Goal: Check status: Check status

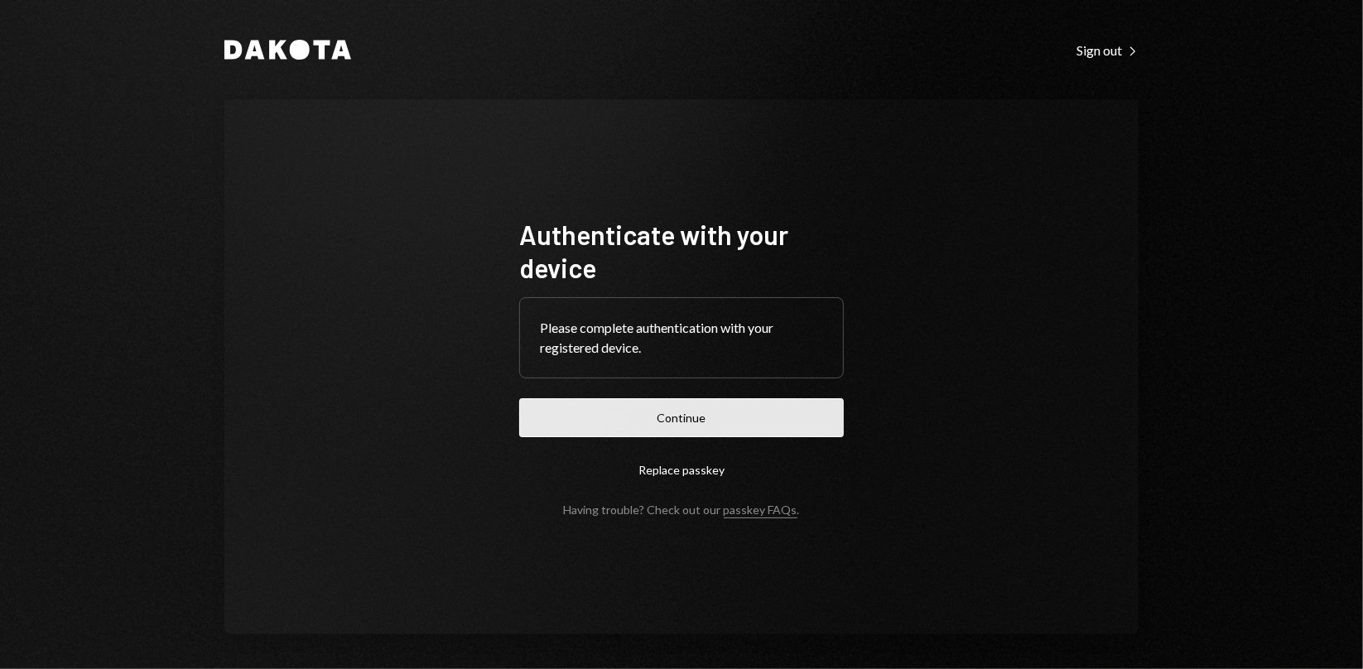
click at [697, 424] on button "Continue" at bounding box center [681, 417] width 325 height 39
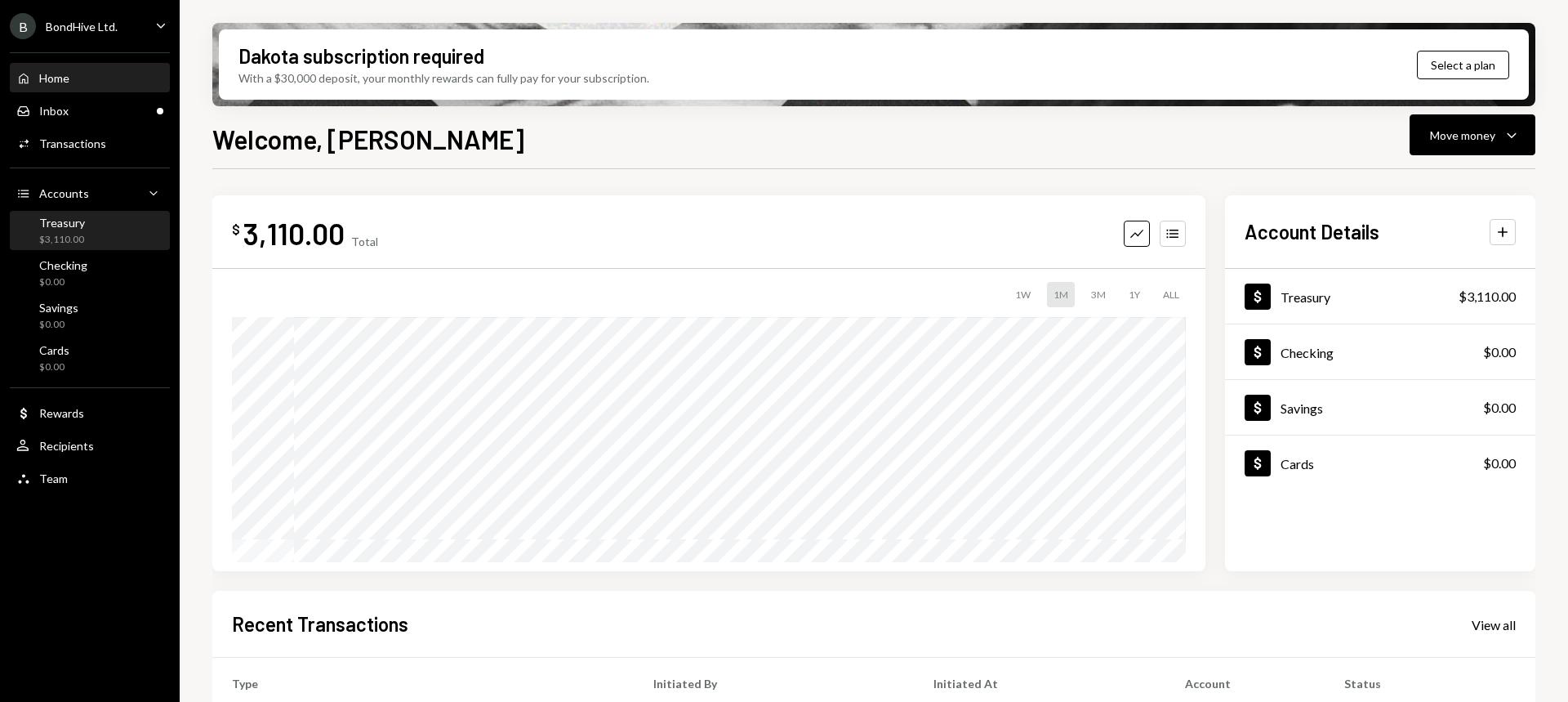
click at [94, 223] on div "Treasury $3,110.00" at bounding box center [90, 231] width 147 height 31
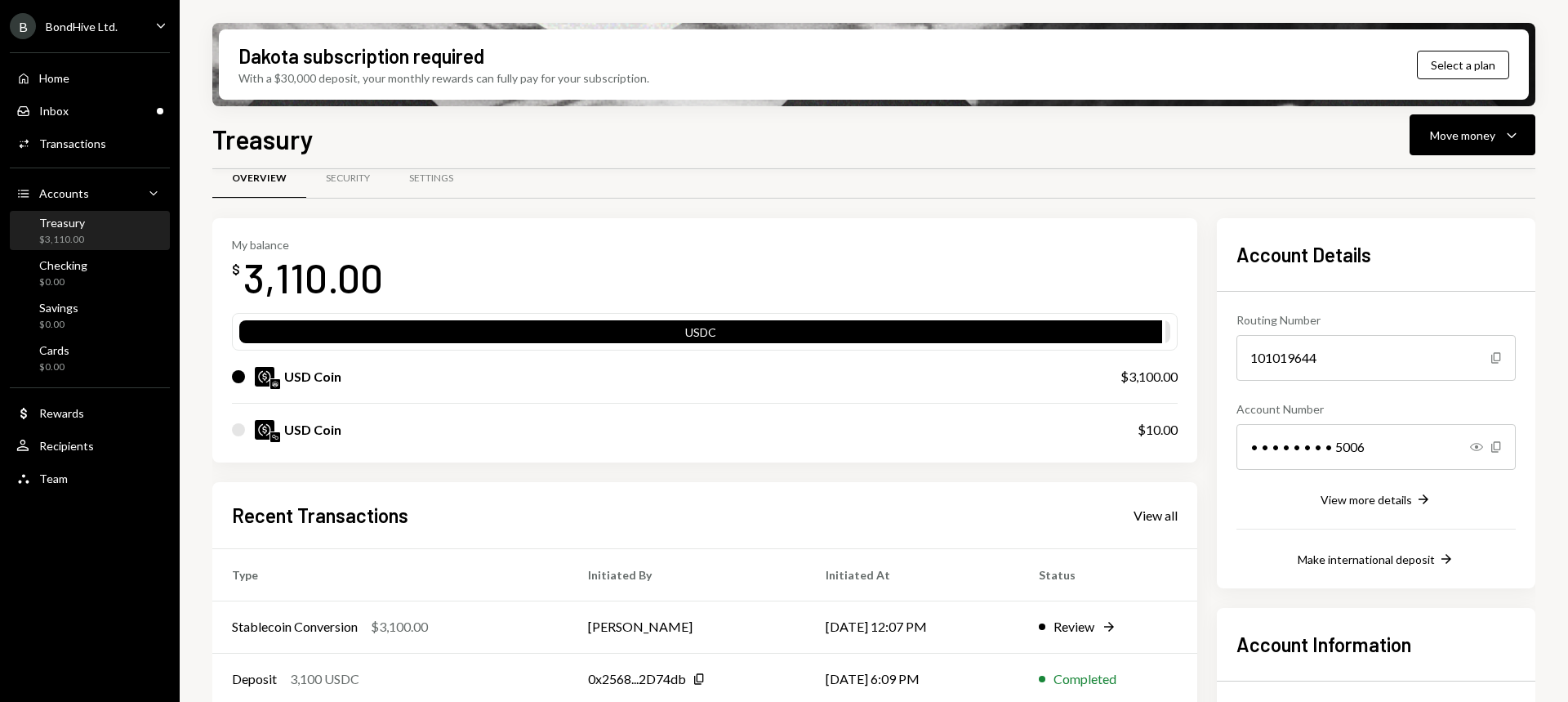
scroll to position [23, 0]
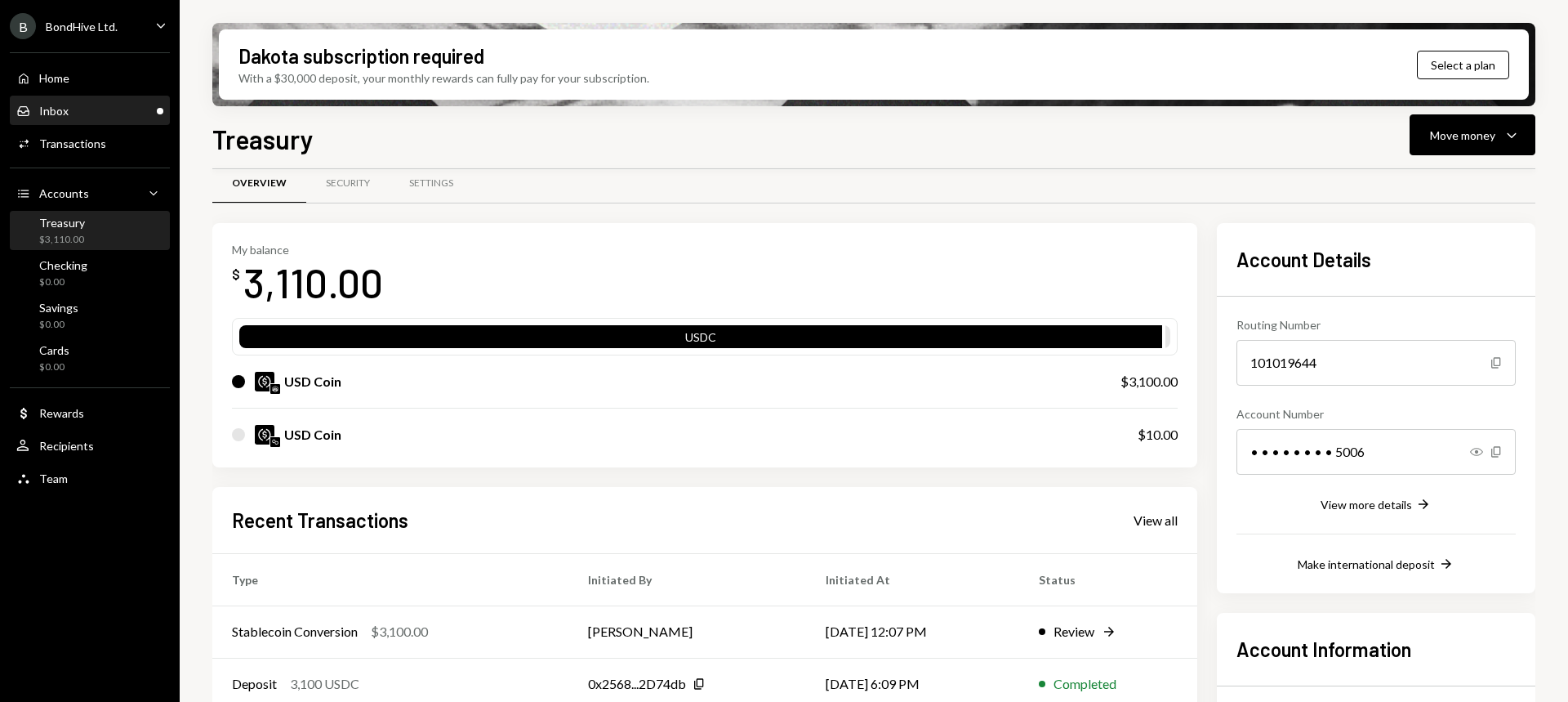
click at [103, 112] on div "Inbox Inbox" at bounding box center [90, 111] width 147 height 15
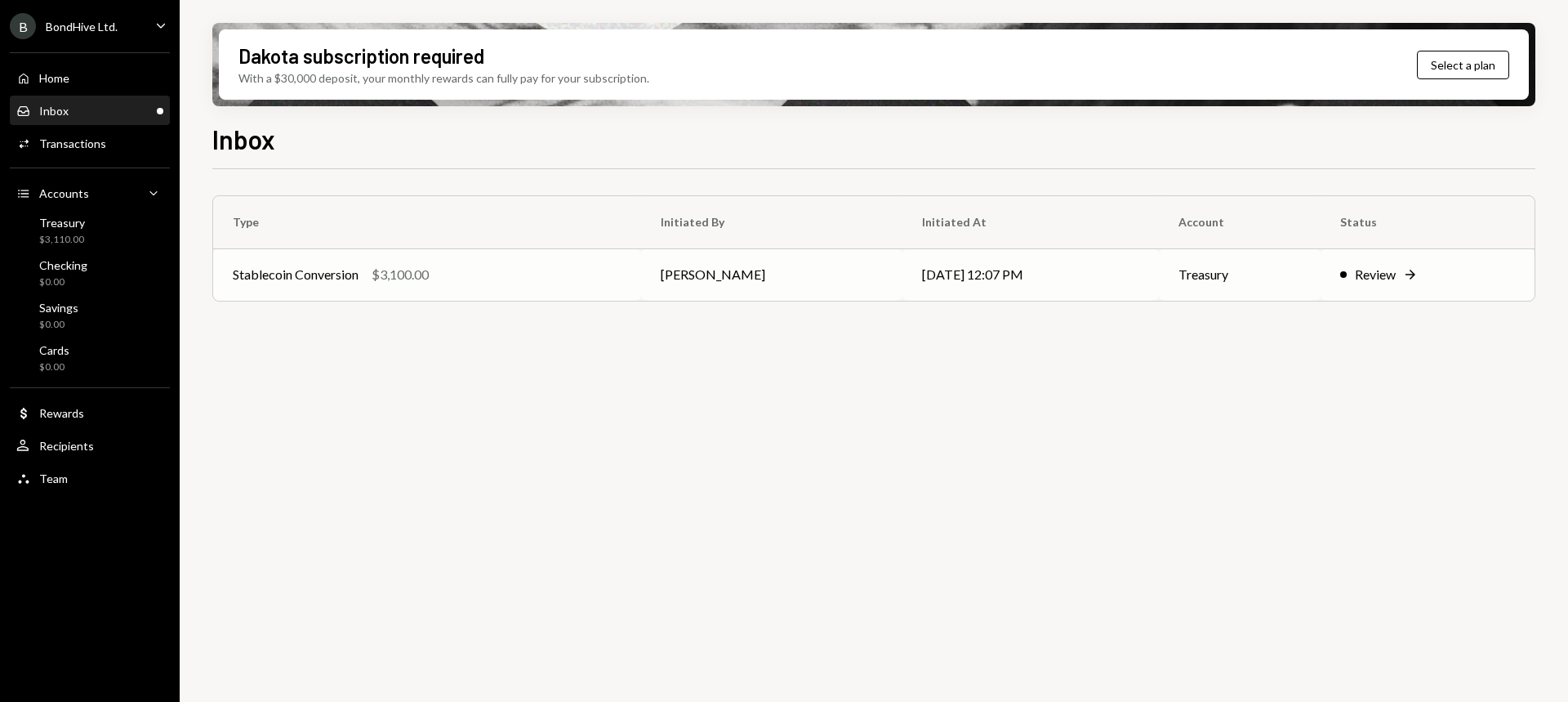
click at [311, 283] on div "Stablecoin Conversion" at bounding box center [295, 274] width 125 height 20
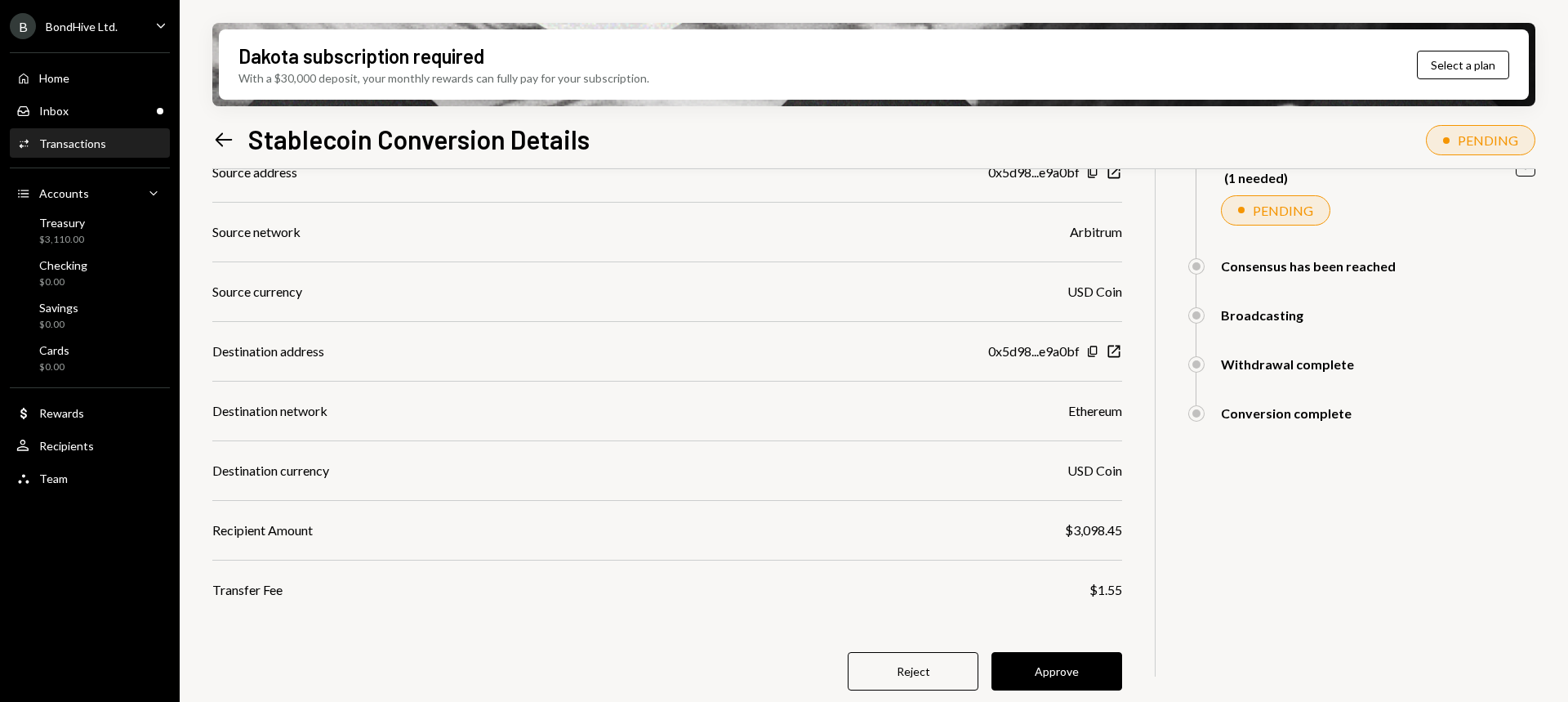
scroll to position [197, 0]
click at [1066, 660] on button "Approve" at bounding box center [1057, 668] width 130 height 39
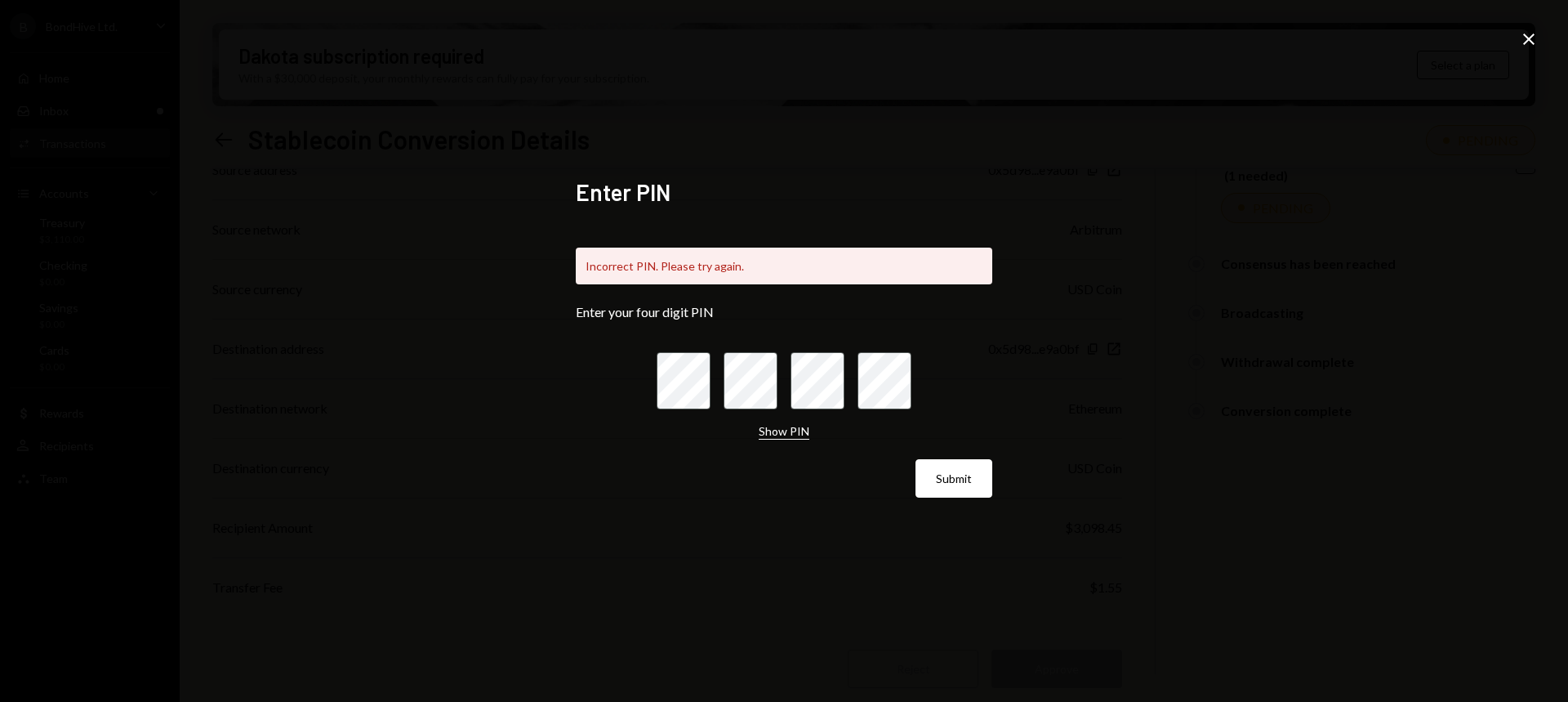
click at [771, 432] on button "Show PIN" at bounding box center [784, 432] width 50 height 16
click at [771, 432] on button "Hide PIN" at bounding box center [784, 432] width 45 height 16
click at [1344, 34] on div "Enter PIN Incorrect PIN. Please try again. Enter your four digit PIN Show PIN S…" at bounding box center [784, 351] width 1568 height 702
click at [1344, 34] on icon "Close" at bounding box center [1530, 39] width 20 height 20
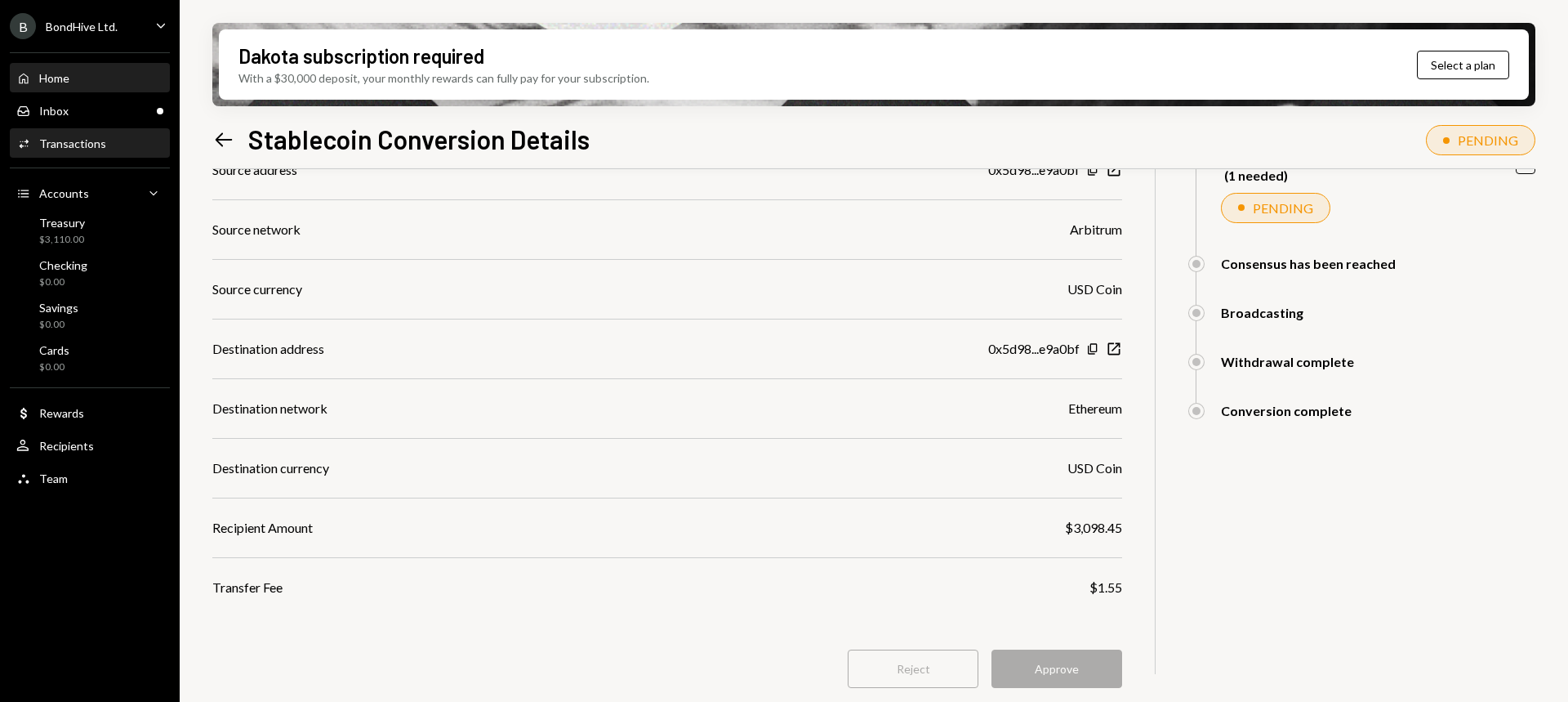
click at [83, 74] on div "Home Home" at bounding box center [90, 78] width 147 height 15
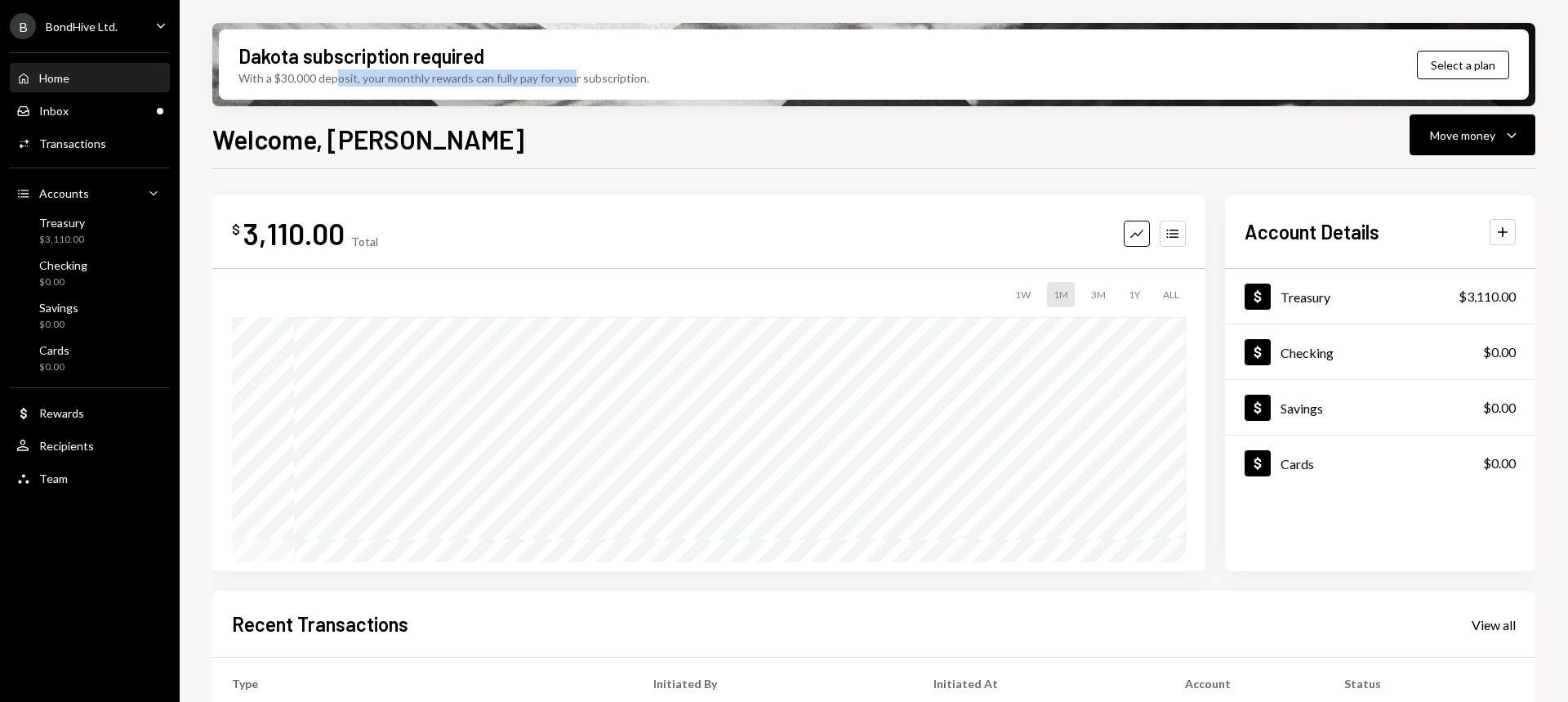
drag, startPoint x: 336, startPoint y: 80, endPoint x: 589, endPoint y: 72, distance: 253.1
click at [576, 72] on div "With a $30,000 deposit, your monthly rewards can fully pay for your subscriptio…" at bounding box center [444, 77] width 411 height 17
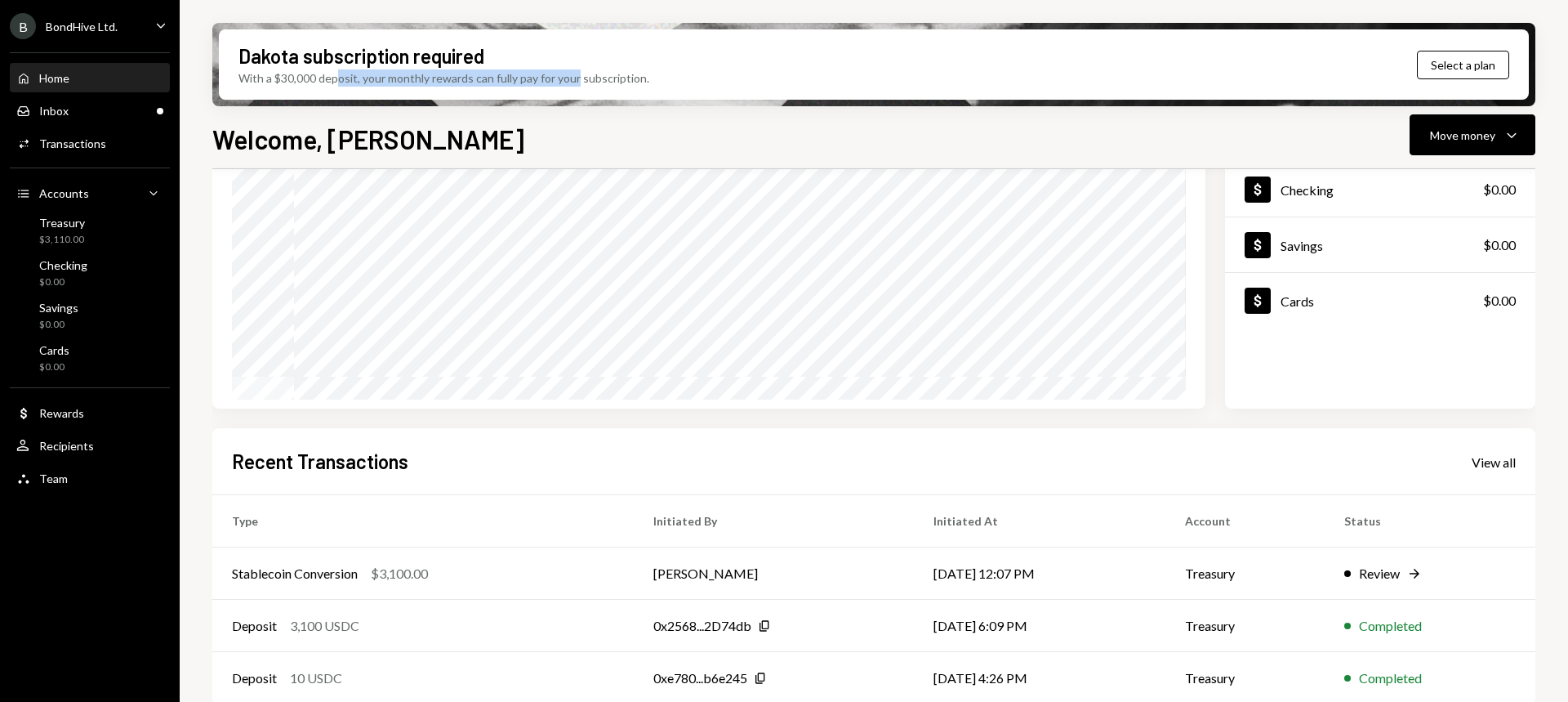
scroll to position [179, 0]
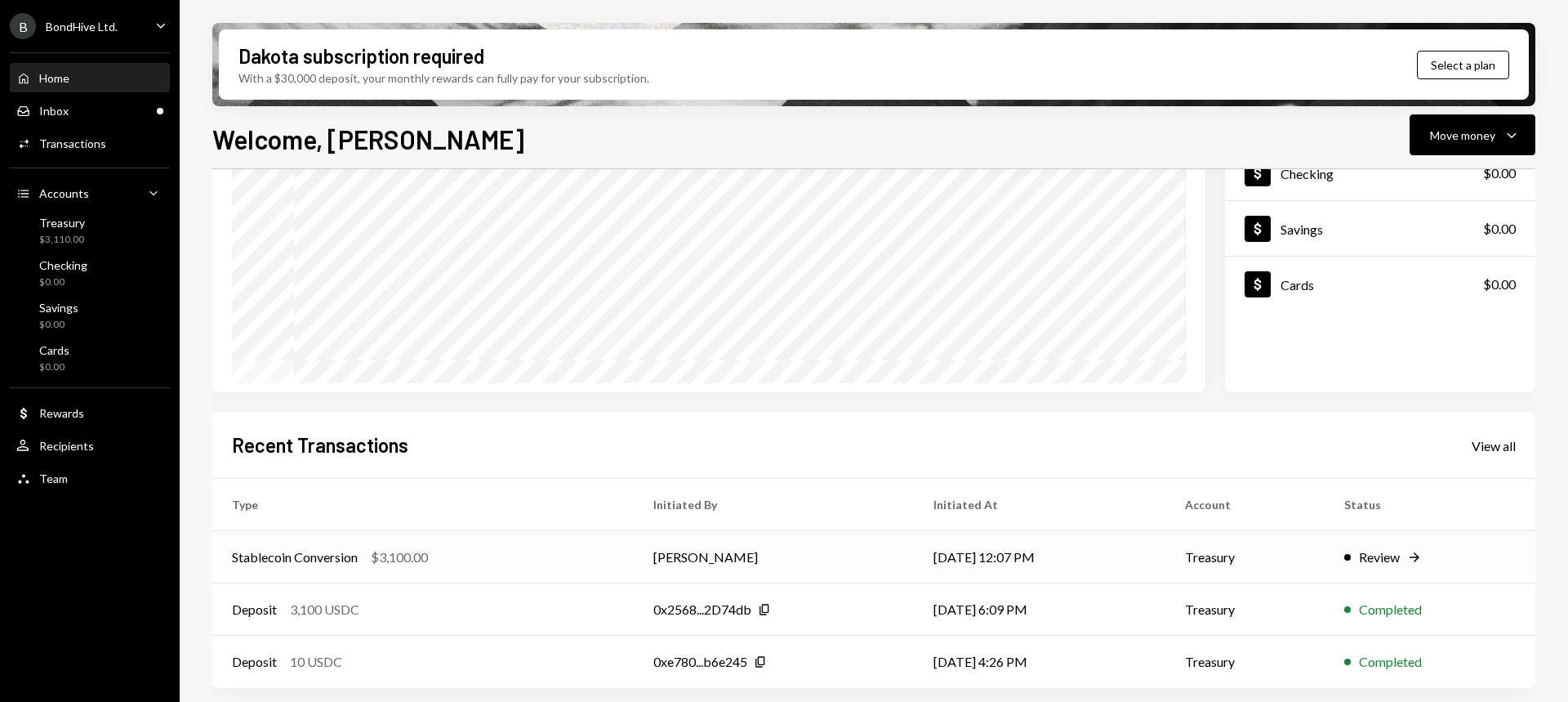
click at [1344, 557] on div "Review" at bounding box center [1379, 558] width 40 height 20
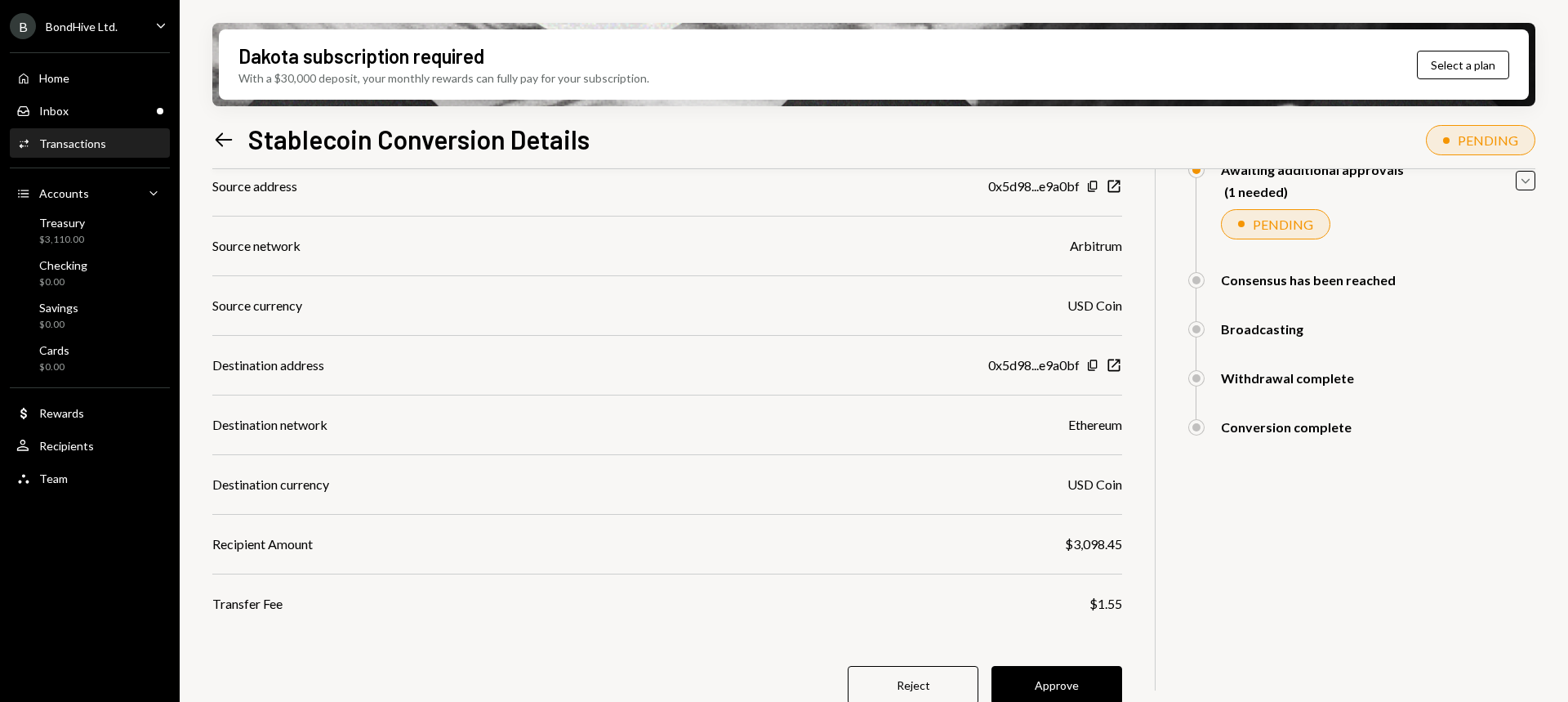
scroll to position [197, 0]
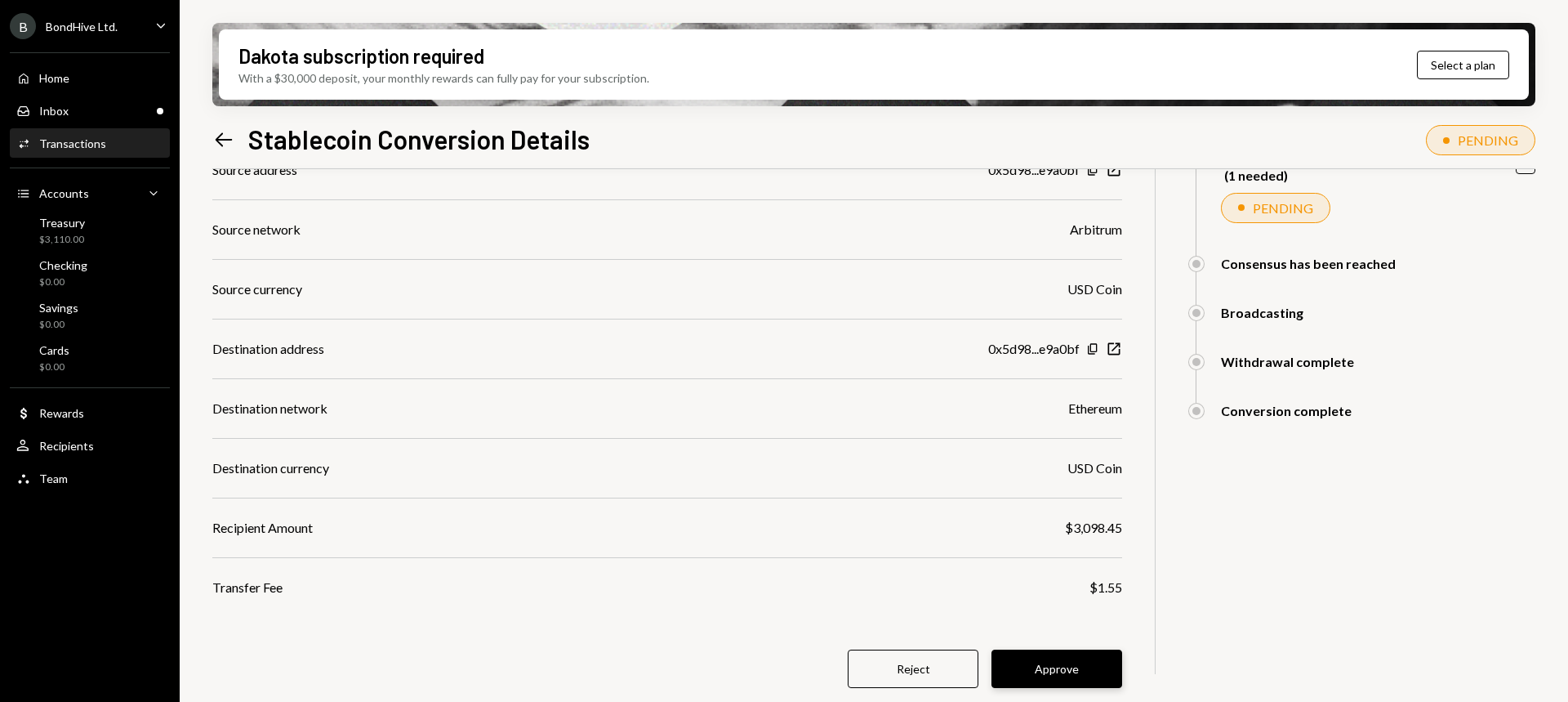
click at [1096, 660] on button "Approve" at bounding box center [1057, 668] width 130 height 39
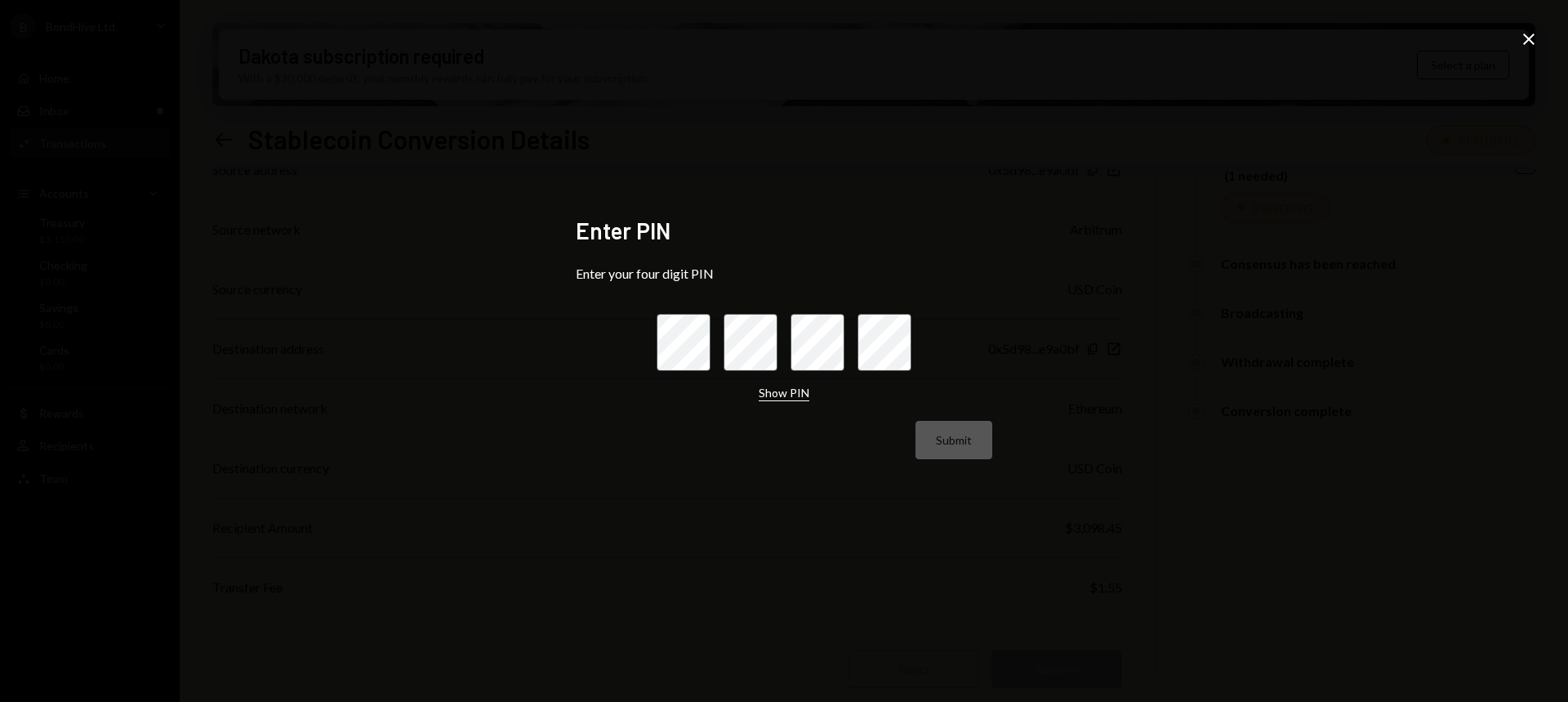
click at [783, 389] on button "Show PIN" at bounding box center [784, 394] width 50 height 16
click at [782, 388] on button "Hide PIN" at bounding box center [784, 394] width 45 height 16
click at [782, 387] on button "Show PIN" at bounding box center [784, 394] width 50 height 16
drag, startPoint x: 781, startPoint y: 387, endPoint x: 771, endPoint y: 372, distance: 18.0
click at [781, 386] on button "Hide PIN" at bounding box center [784, 394] width 45 height 16
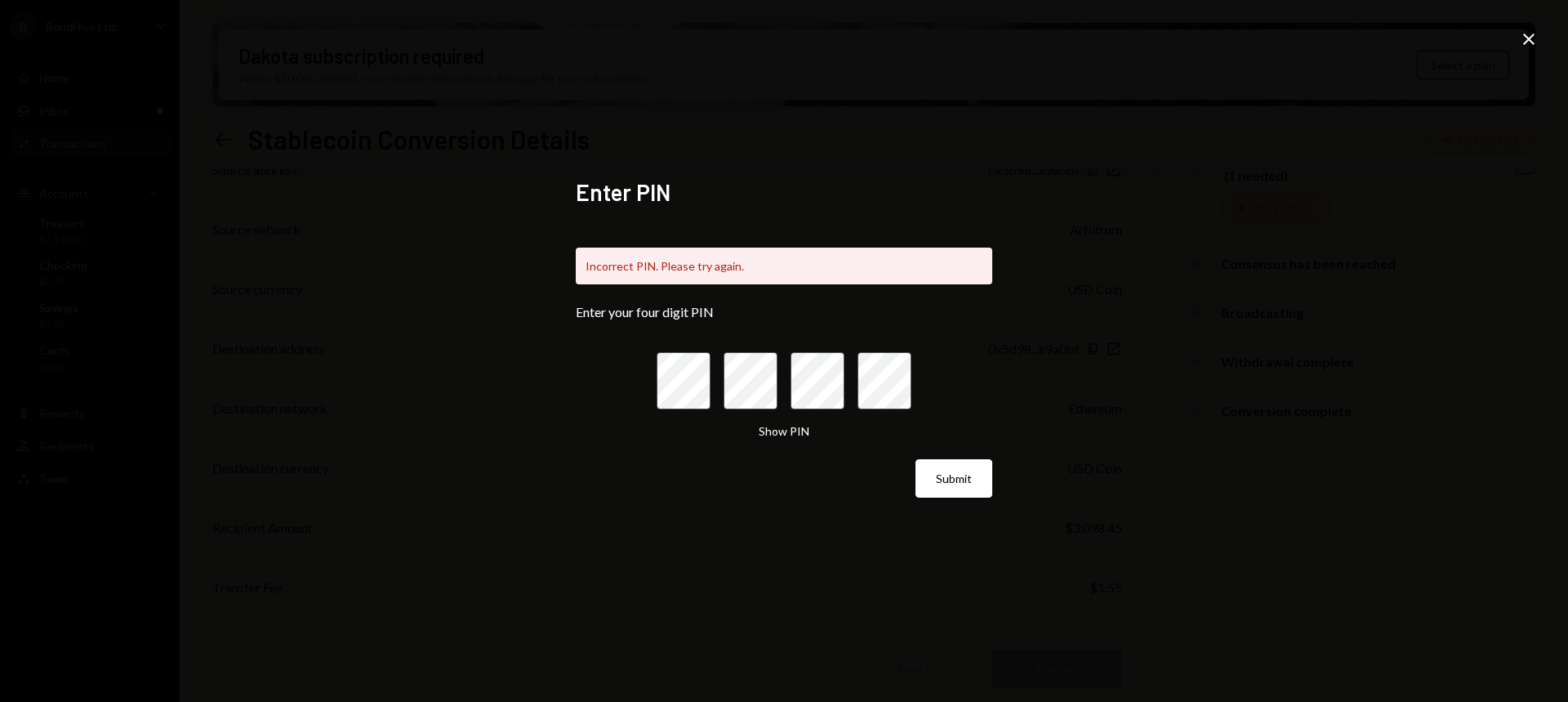
click at [1344, 41] on icon "Close" at bounding box center [1530, 39] width 20 height 20
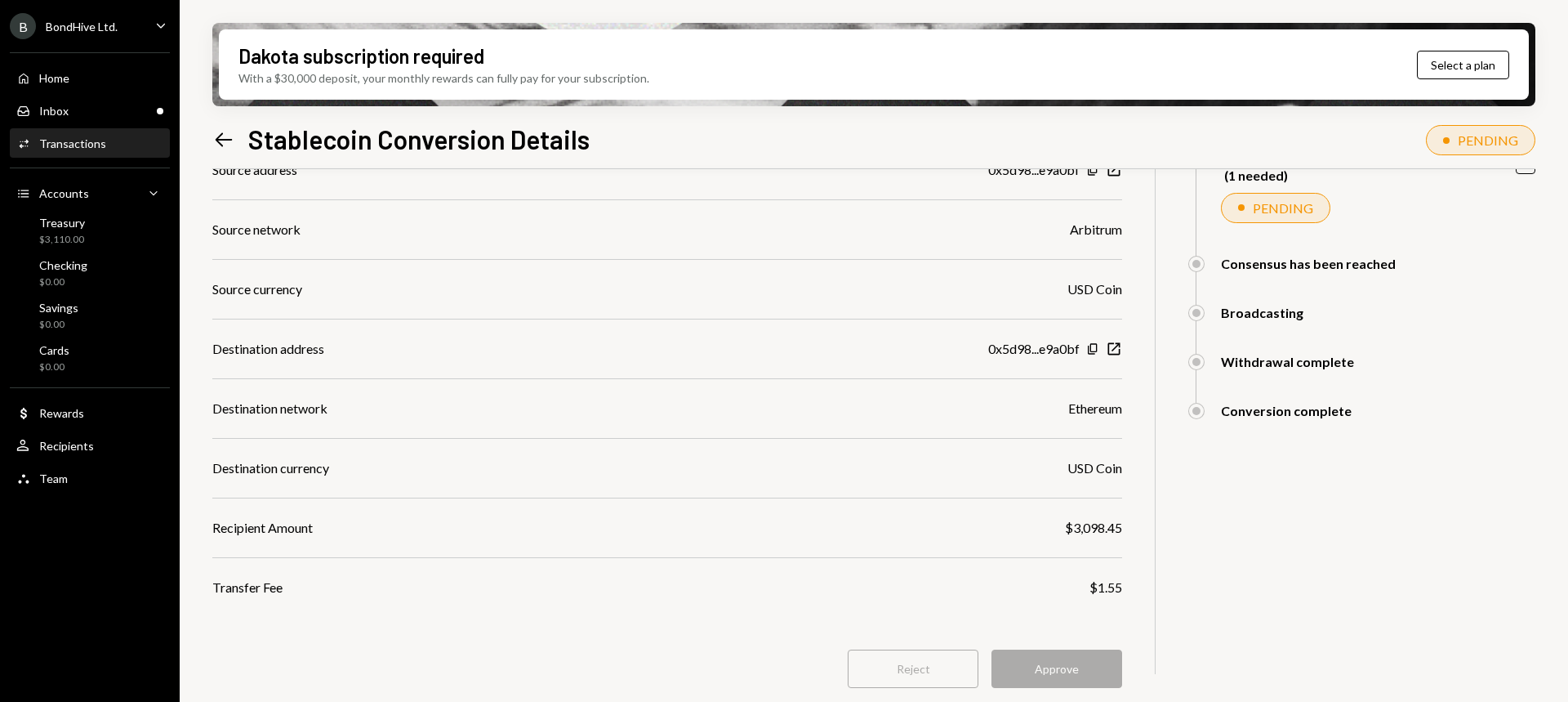
click at [999, 437] on div "Source address 0x5d98...e9a0bf Copy New Window Source network Arbitrum Source c…" at bounding box center [667, 378] width 910 height 437
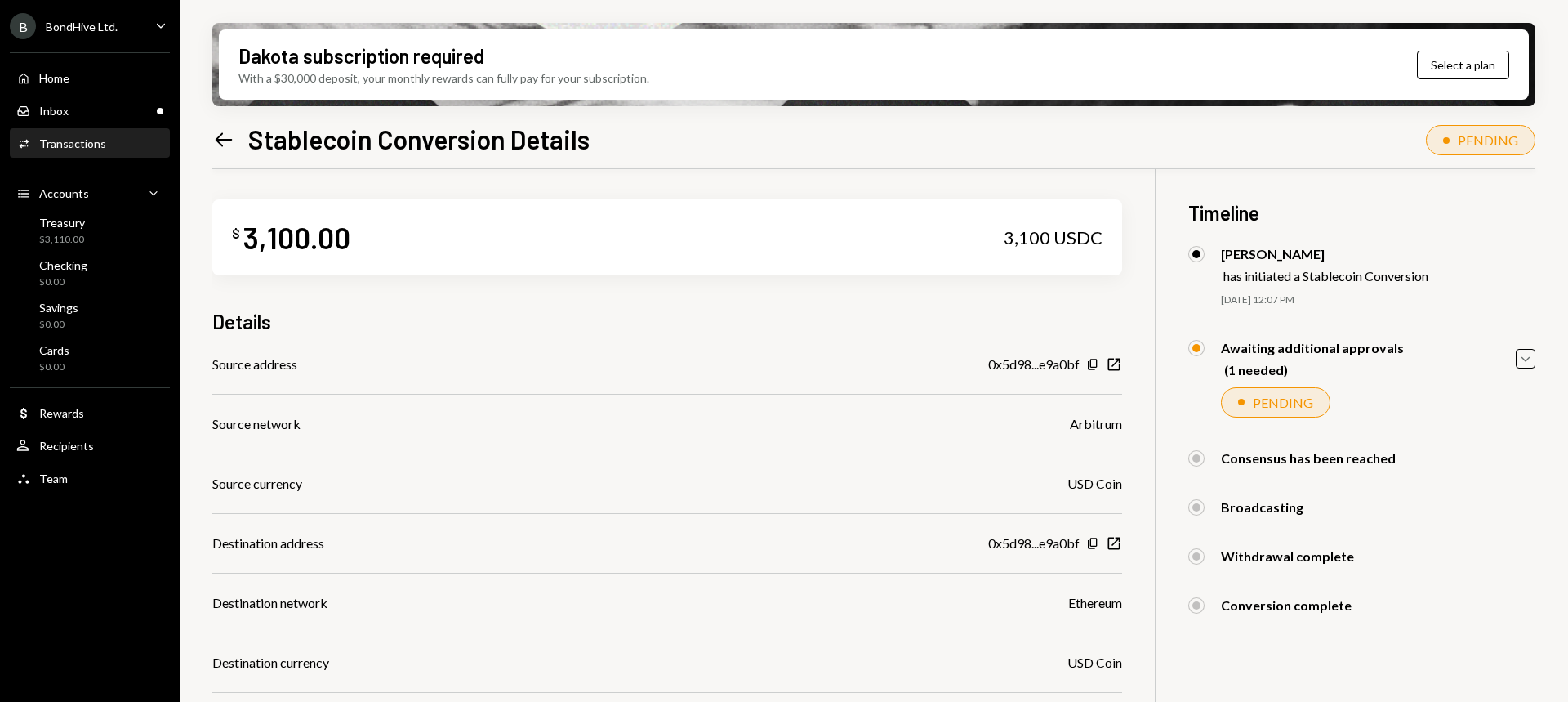
scroll to position [0, 0]
click at [232, 149] on icon "Left Arrow" at bounding box center [223, 139] width 23 height 23
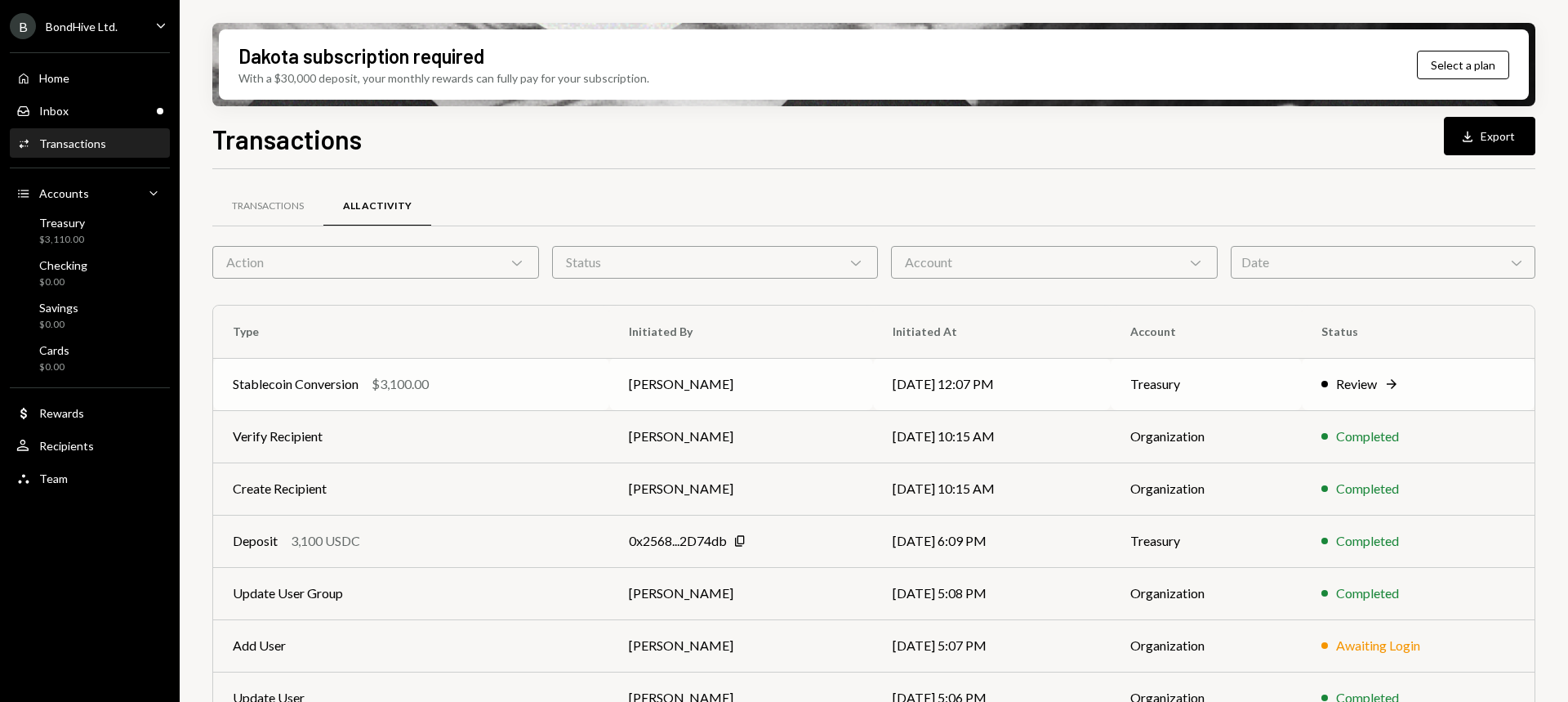
click at [1302, 365] on td "Treasury" at bounding box center [1207, 384] width 191 height 52
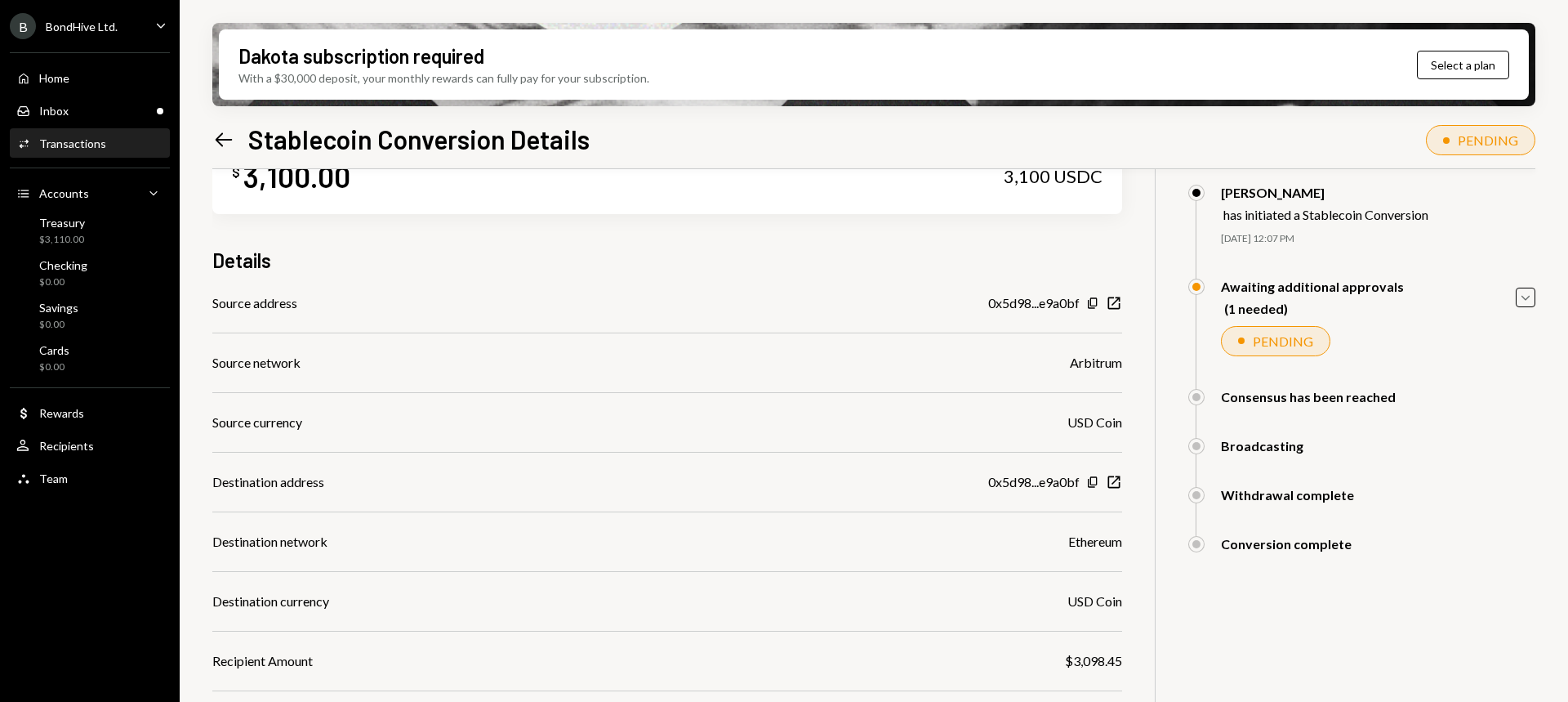
scroll to position [197, 0]
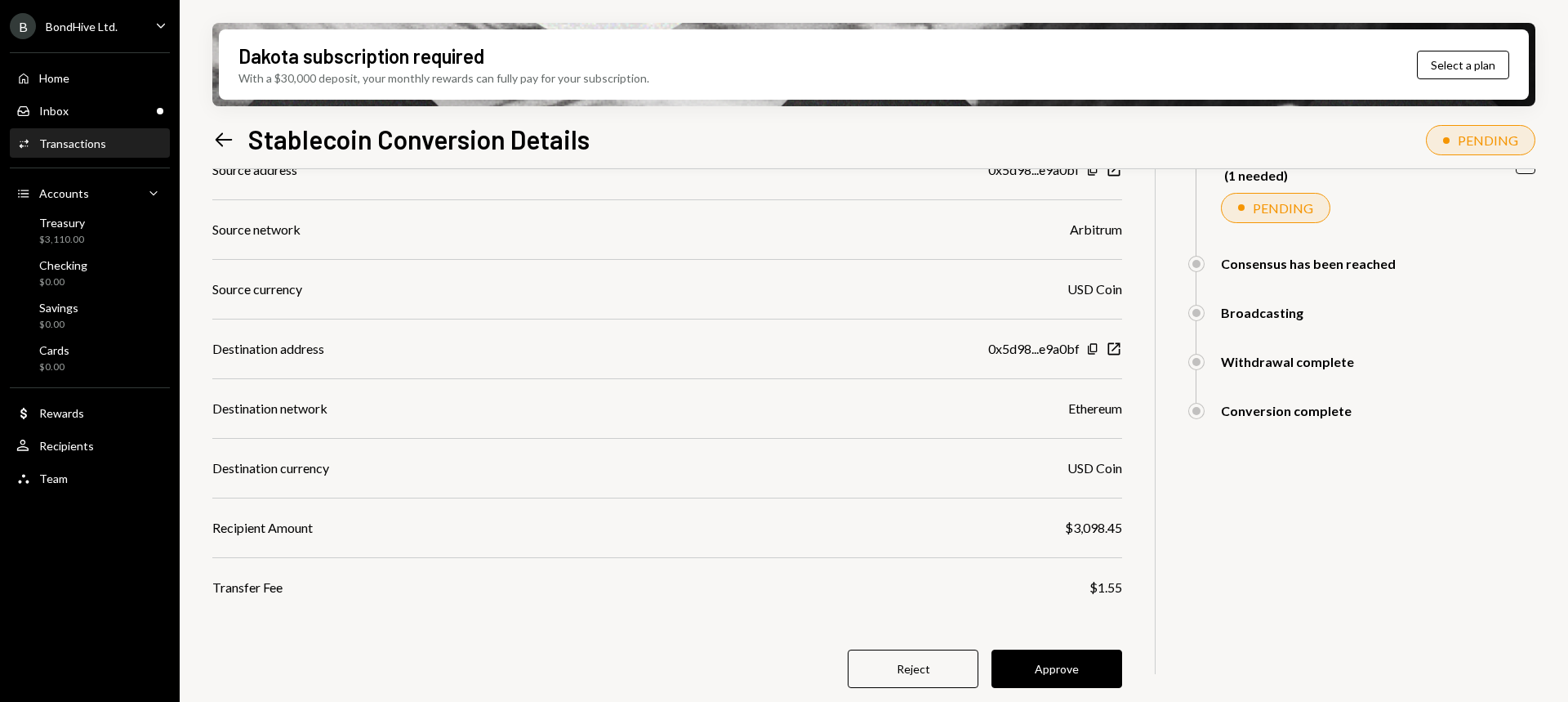
click at [1095, 660] on button "Approve" at bounding box center [1057, 668] width 130 height 39
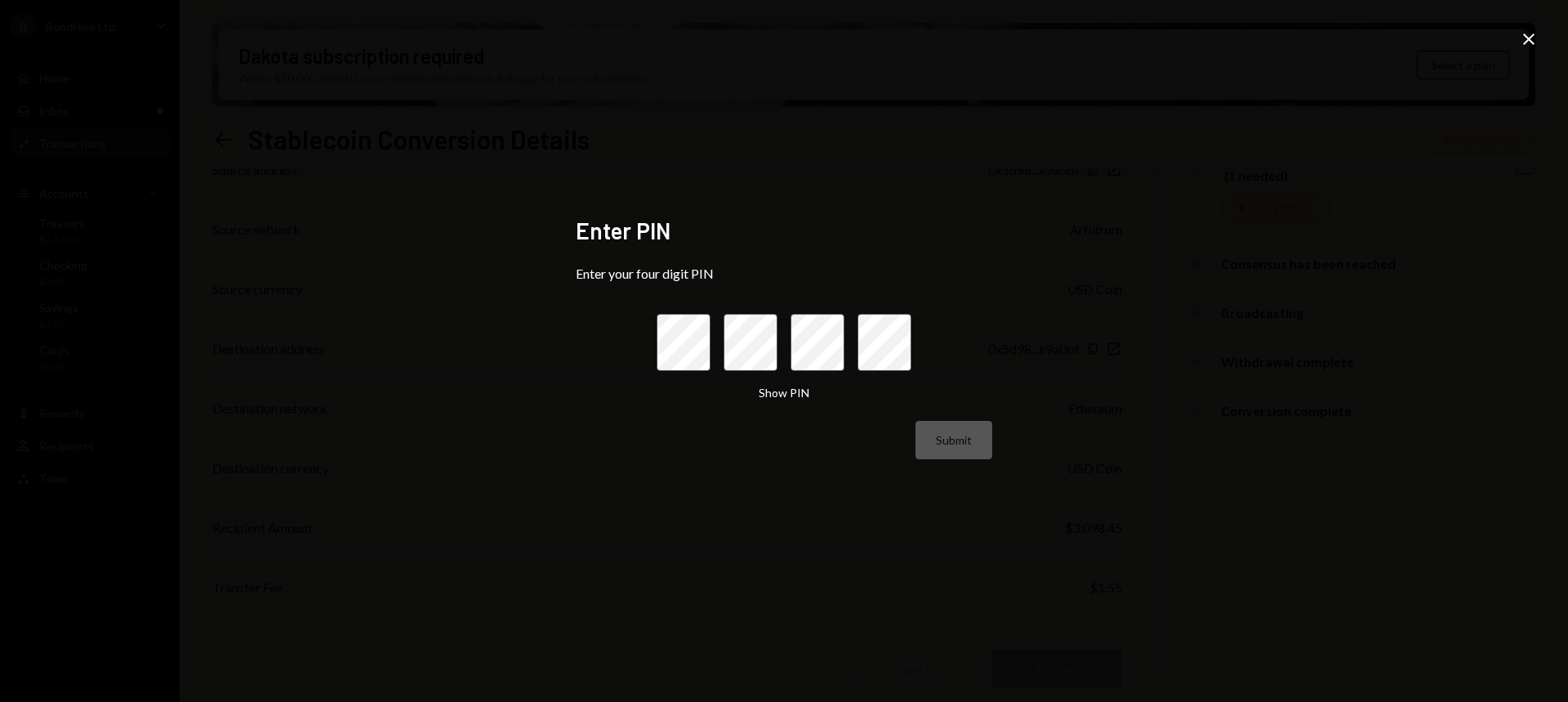
click at [328, 230] on div "Enter PIN Enter your four digit PIN Show PIN Submit Close" at bounding box center [784, 351] width 1568 height 702
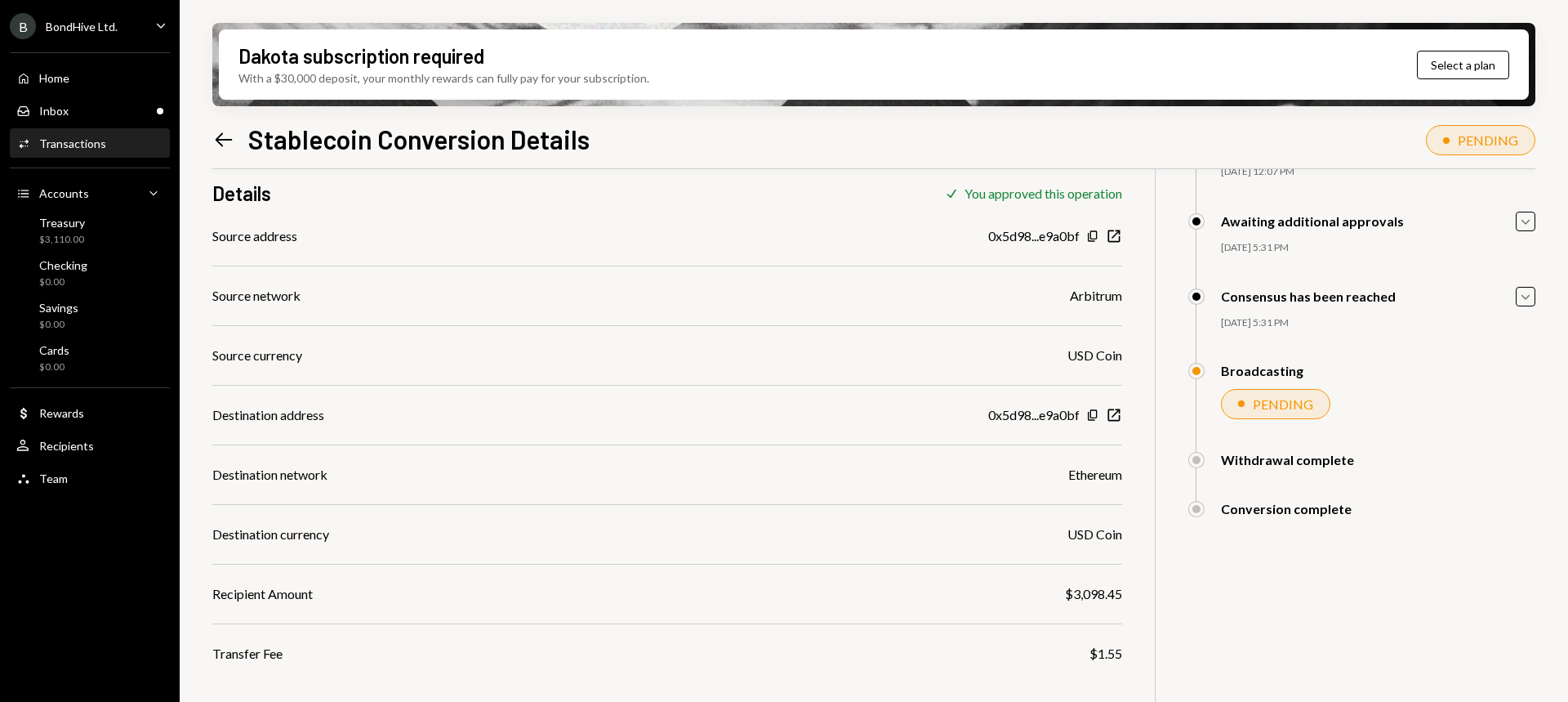
scroll to position [130, 0]
click at [88, 149] on div "Transactions" at bounding box center [73, 143] width 67 height 14
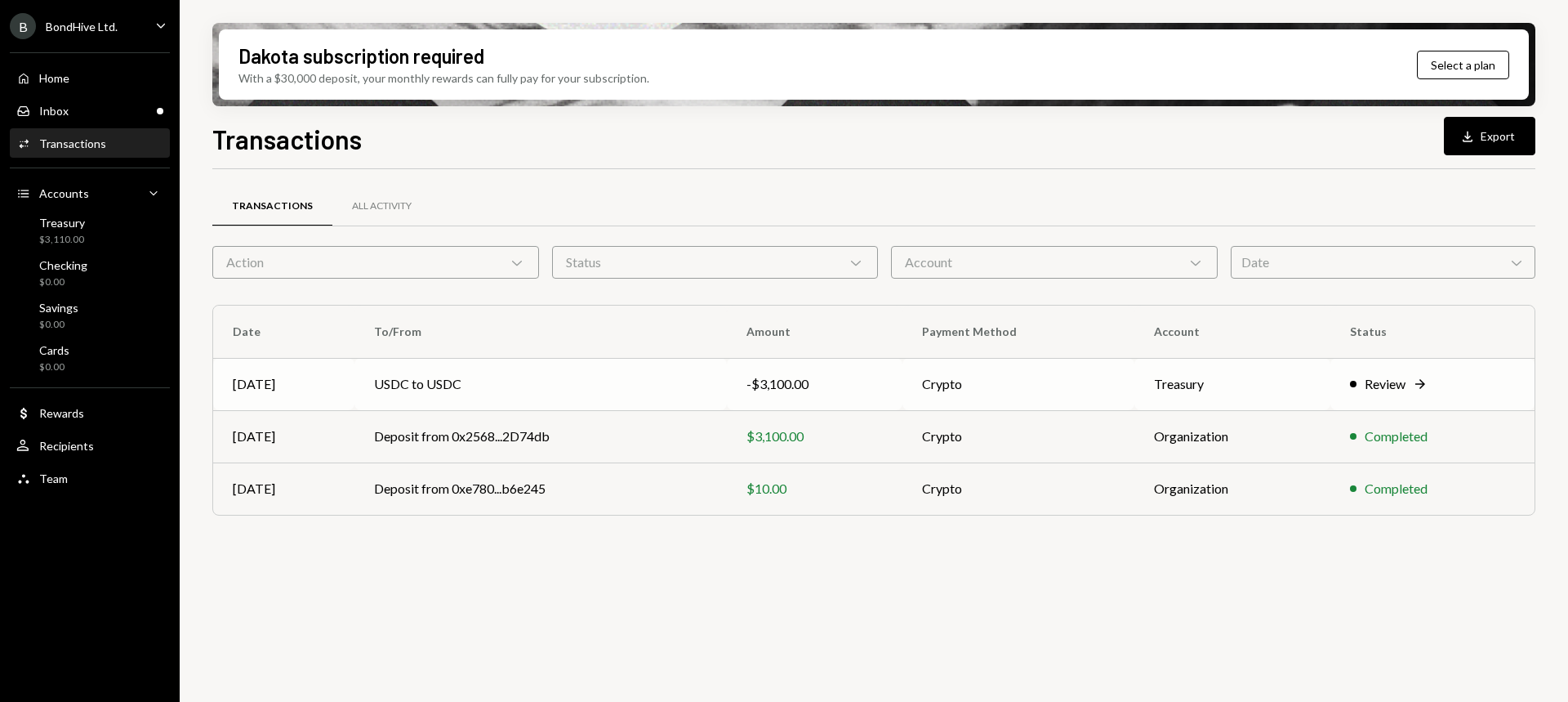
click at [1298, 389] on td "Treasury" at bounding box center [1233, 384] width 197 height 52
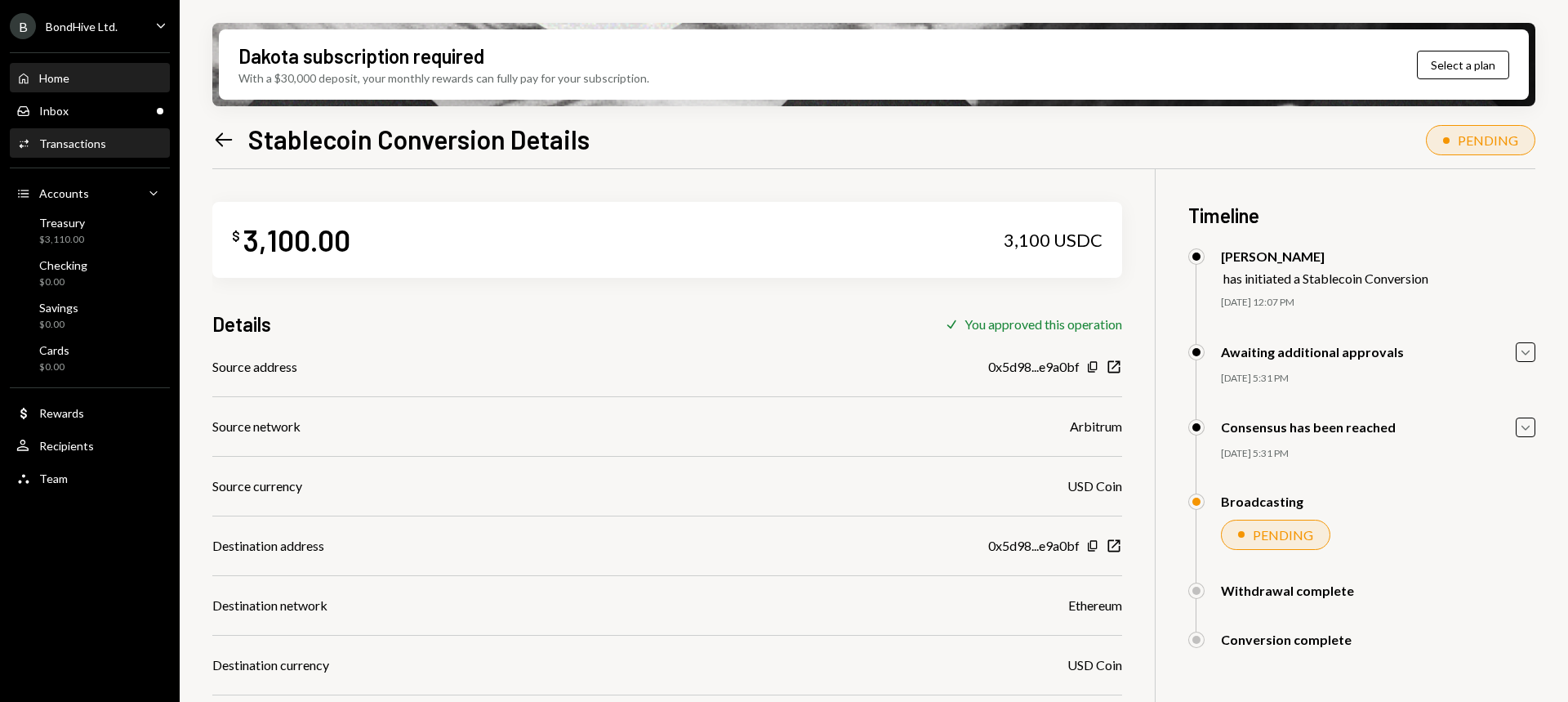
click at [83, 75] on div "Home Home" at bounding box center [90, 78] width 147 height 15
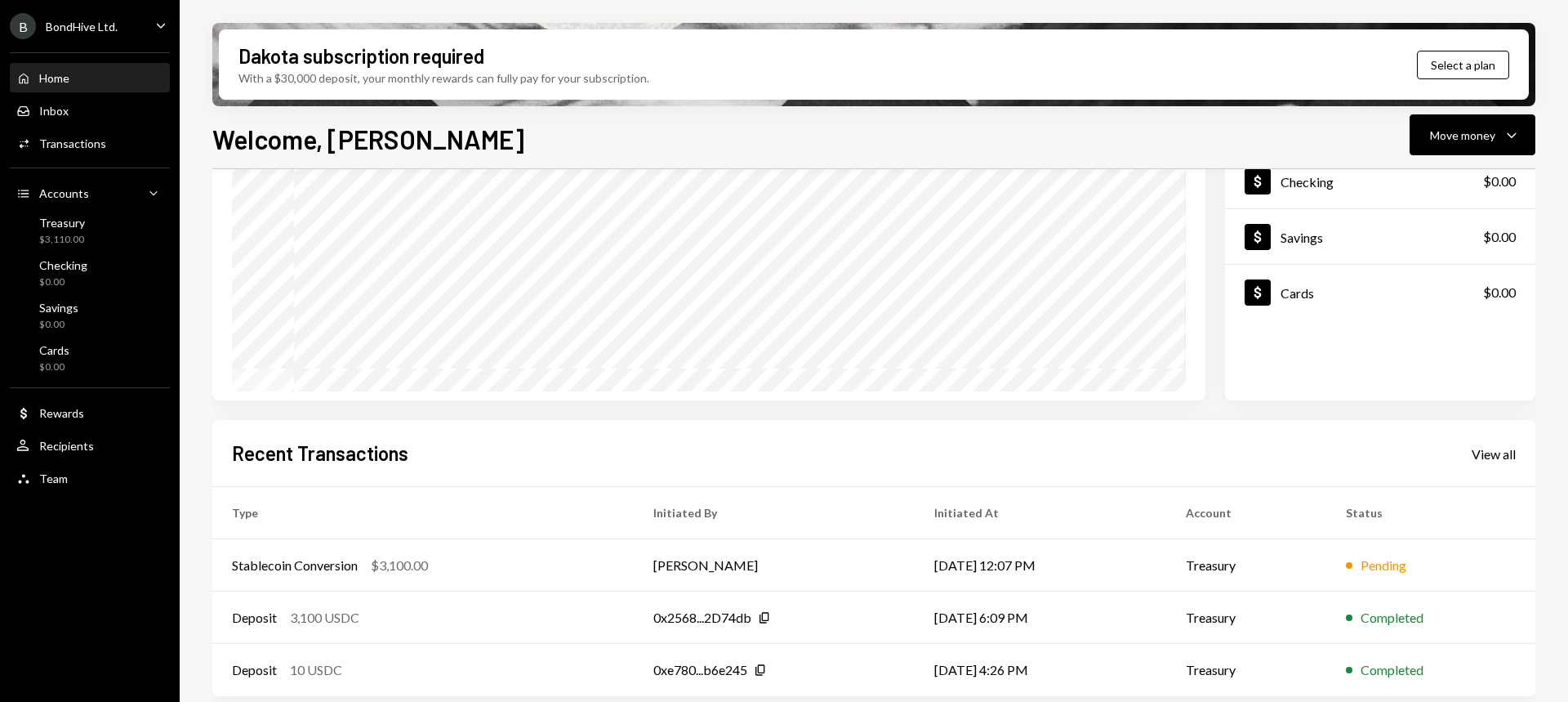
scroll to position [179, 0]
